Goal: Information Seeking & Learning: Understand process/instructions

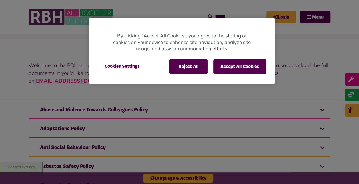
scroll to position [57, 0]
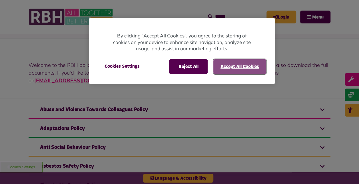
click at [239, 67] on button "Accept All Cookies" at bounding box center [239, 66] width 53 height 15
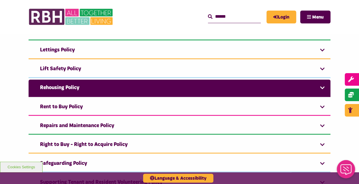
scroll to position [428, 0]
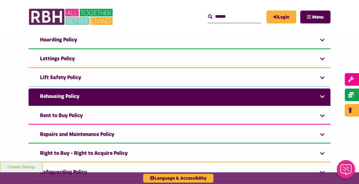
click at [79, 98] on link "Rehousing Policy" at bounding box center [180, 96] width 302 height 17
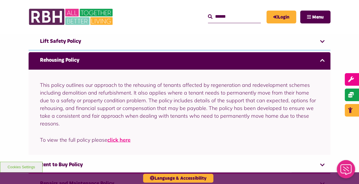
scroll to position [485, 0]
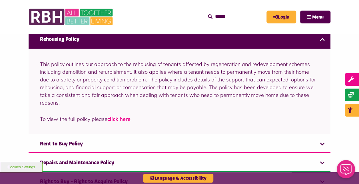
click at [122, 118] on link "click here" at bounding box center [118, 118] width 23 height 7
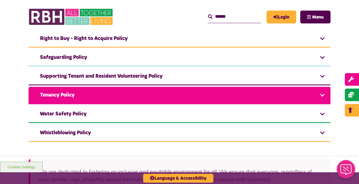
click at [83, 92] on link "Tenancy Policy" at bounding box center [180, 95] width 302 height 17
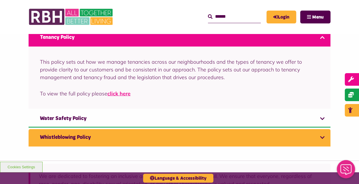
scroll to position [627, 0]
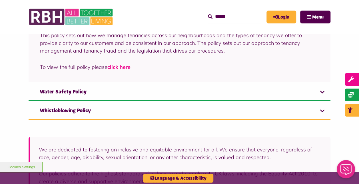
click at [118, 64] on link "click here" at bounding box center [118, 67] width 23 height 7
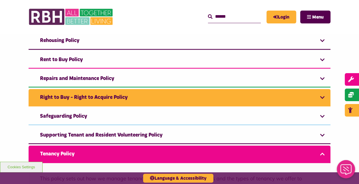
scroll to position [456, 0]
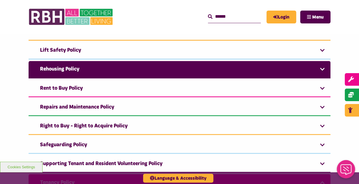
click at [59, 67] on link "Rehousing Policy" at bounding box center [180, 69] width 302 height 17
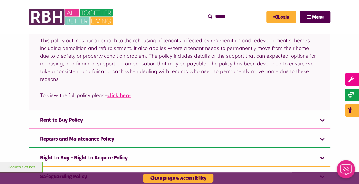
scroll to position [515, 0]
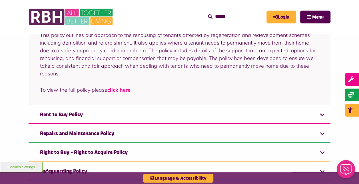
click at [117, 86] on link "click here" at bounding box center [118, 89] width 23 height 7
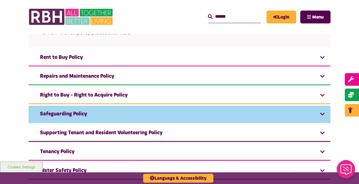
scroll to position [629, 0]
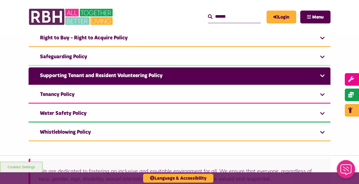
click at [96, 74] on link "Supporting Tenant and Resident Volunteering Policy" at bounding box center [180, 75] width 302 height 17
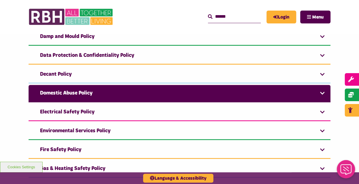
scroll to position [180, 0]
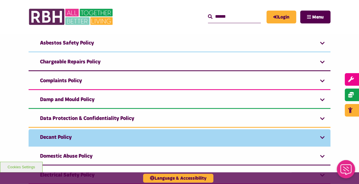
click at [97, 131] on link "Decant Policy" at bounding box center [180, 137] width 302 height 17
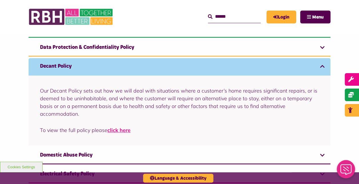
scroll to position [223, 0]
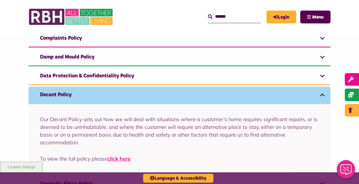
click at [59, 100] on link "Decant Policy" at bounding box center [180, 95] width 302 height 17
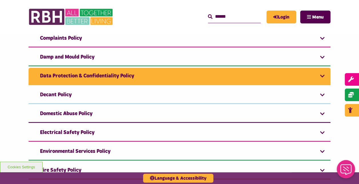
click at [63, 75] on link "Data Protection & Confidentiality Policy" at bounding box center [180, 76] width 302 height 17
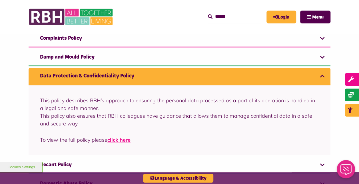
click at [63, 75] on link "Data Protection & Confidentiality Policy" at bounding box center [180, 76] width 302 height 17
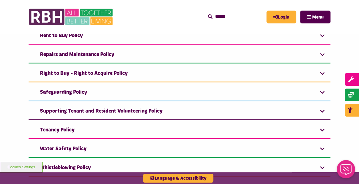
scroll to position [537, 0]
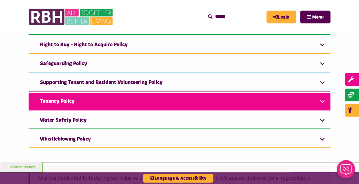
click at [104, 97] on link "Tenancy Policy" at bounding box center [180, 101] width 302 height 17
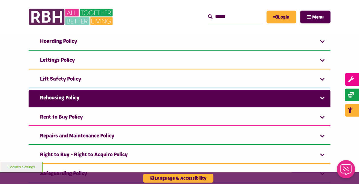
scroll to position [394, 0]
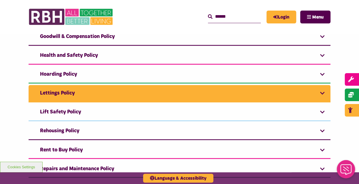
click at [72, 89] on link "Lettings Policy" at bounding box center [180, 93] width 302 height 17
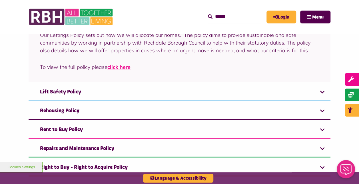
scroll to position [477, 0]
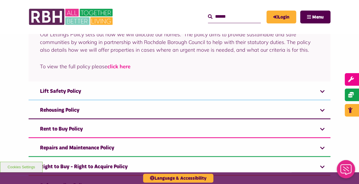
click at [120, 65] on link "click here" at bounding box center [118, 66] width 23 height 7
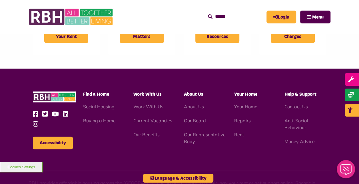
scroll to position [286, 0]
